Goal: Check status

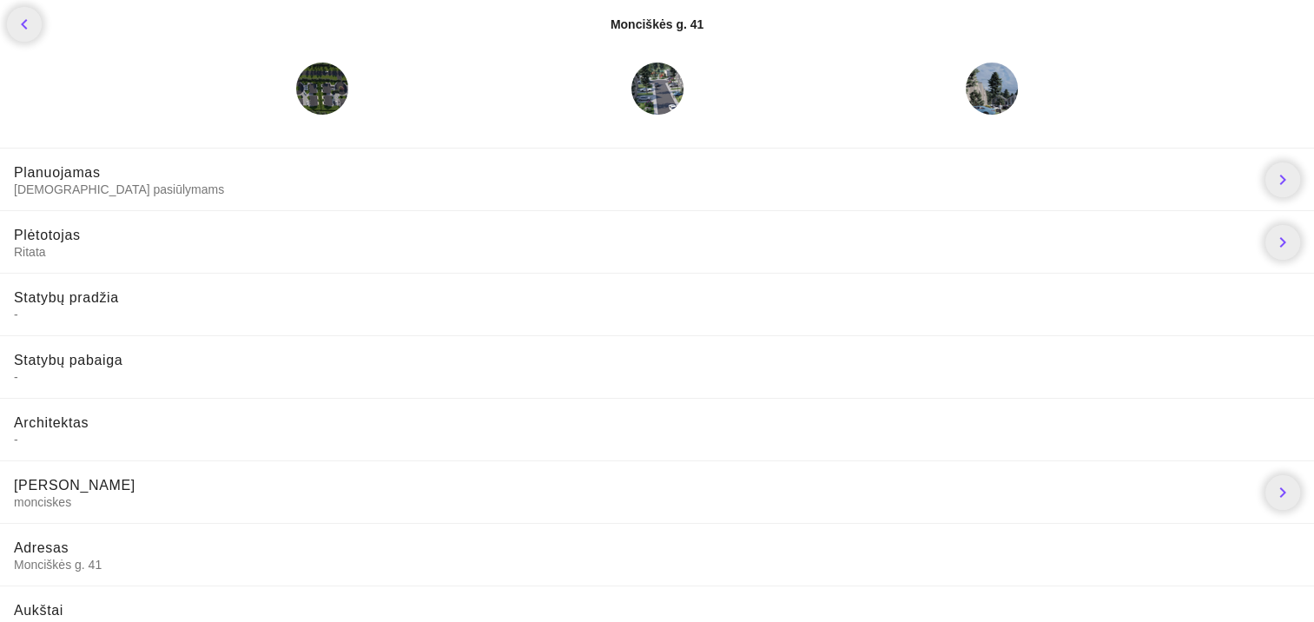
click at [311, 93] on div at bounding box center [322, 89] width 52 height 52
click at [332, 89] on div at bounding box center [322, 89] width 52 height 52
click at [334, 89] on div at bounding box center [322, 89] width 52 height 52
click at [334, 90] on div at bounding box center [322, 89] width 52 height 52
click at [653, 87] on div at bounding box center [657, 89] width 52 height 52
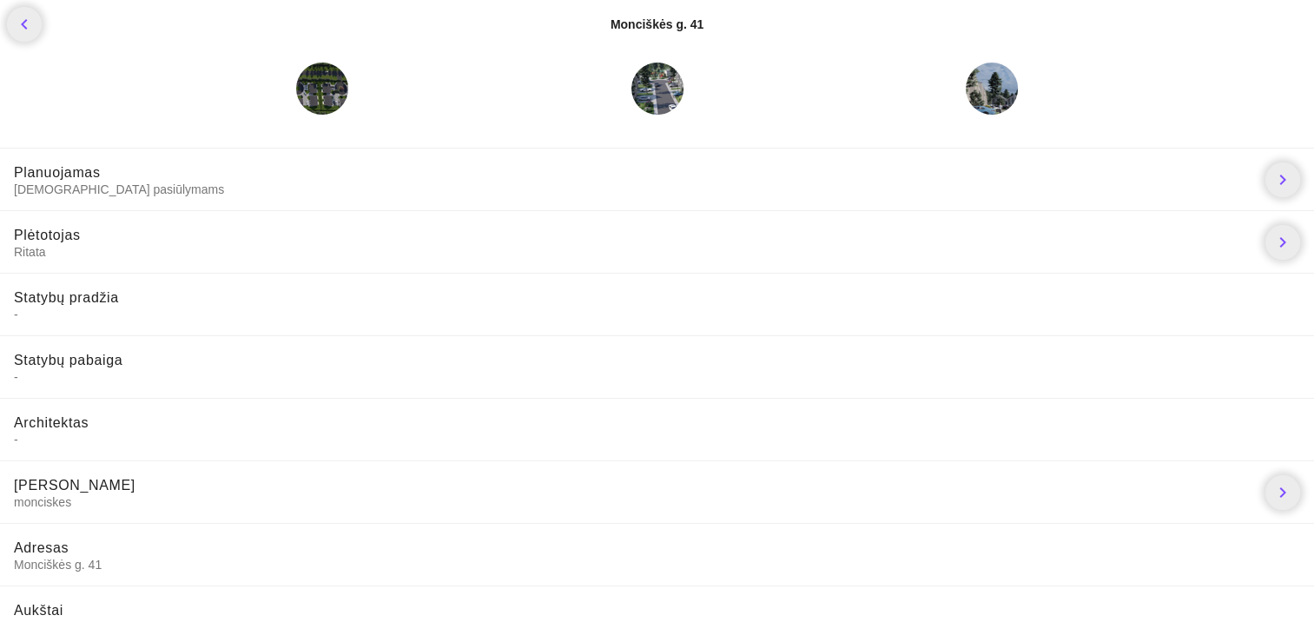
click at [1001, 95] on div at bounding box center [992, 89] width 52 height 52
click at [1279, 187] on icon "chevron_right" at bounding box center [1282, 179] width 21 height 21
